Goal: Information Seeking & Learning: Learn about a topic

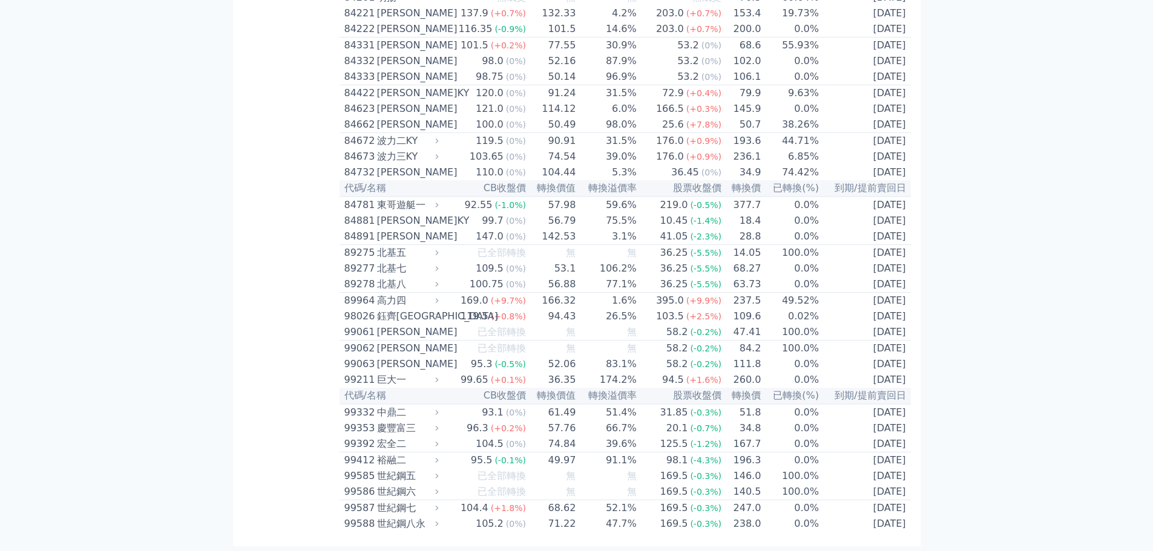
scroll to position [7744, 0]
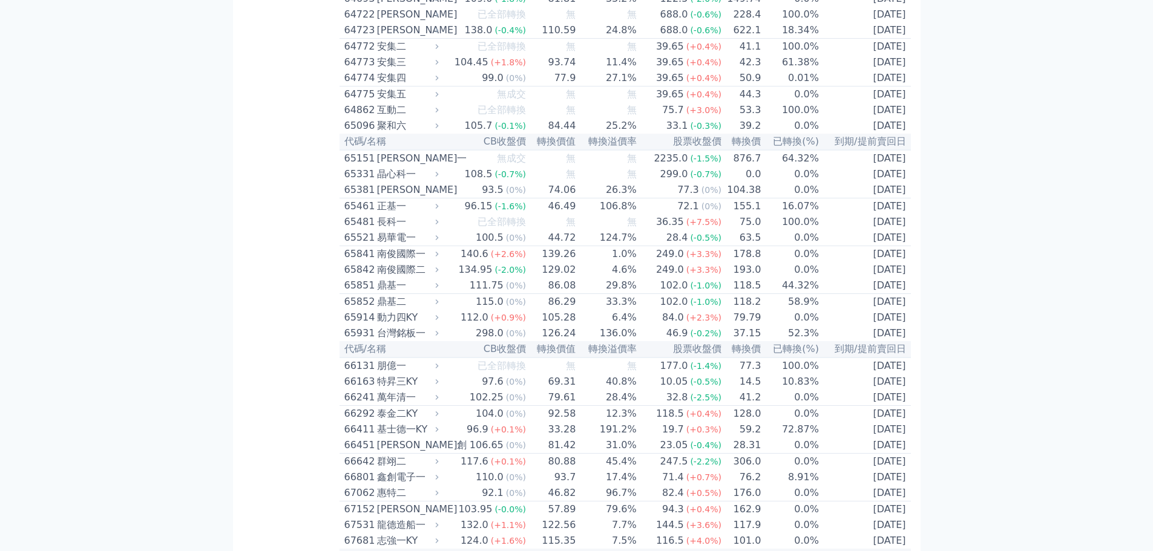
scroll to position [5096, 0]
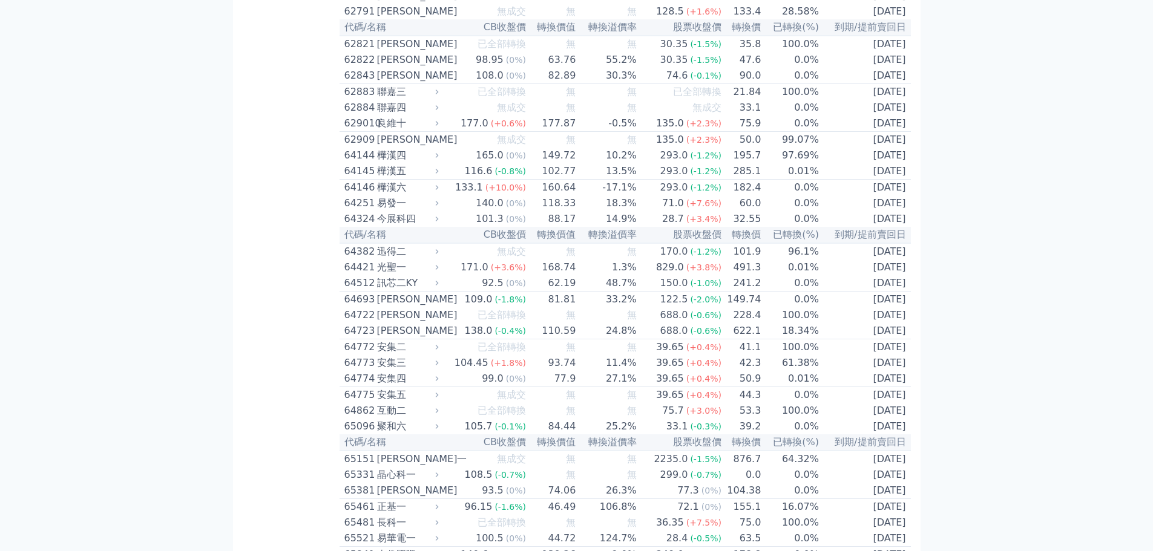
scroll to position [4854, 0]
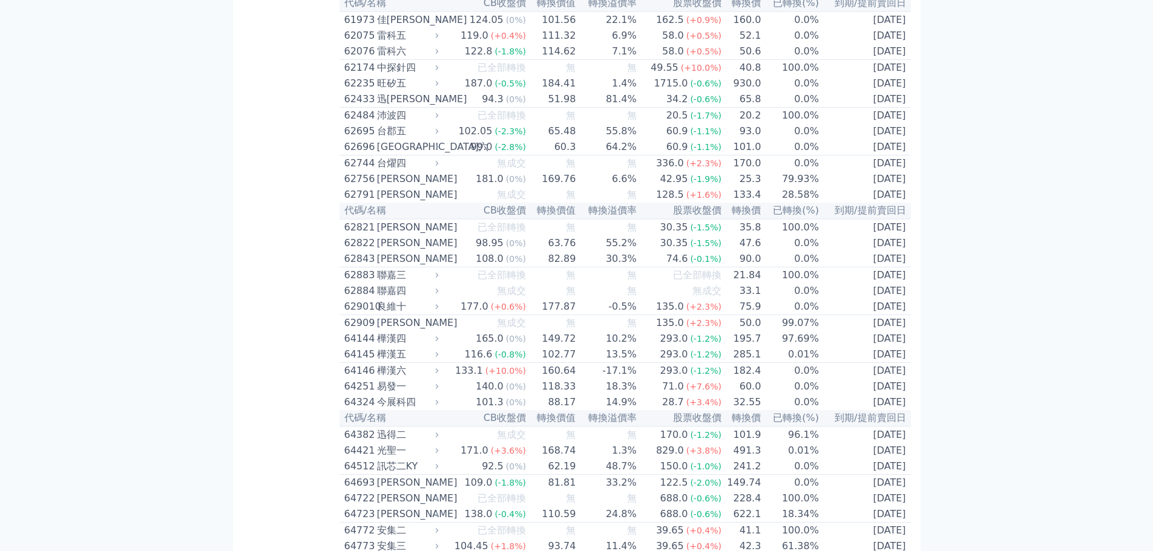
scroll to position [4612, 0]
